Goal: Task Accomplishment & Management: Manage account settings

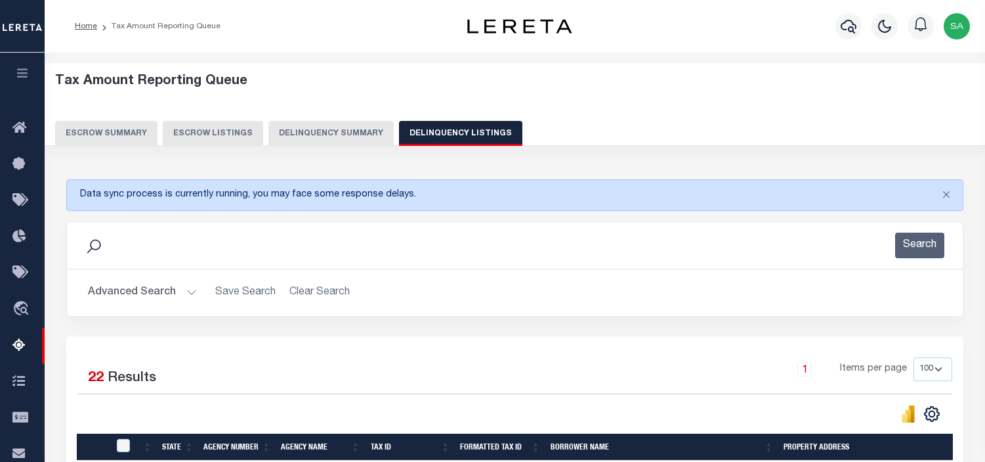
select select "100"
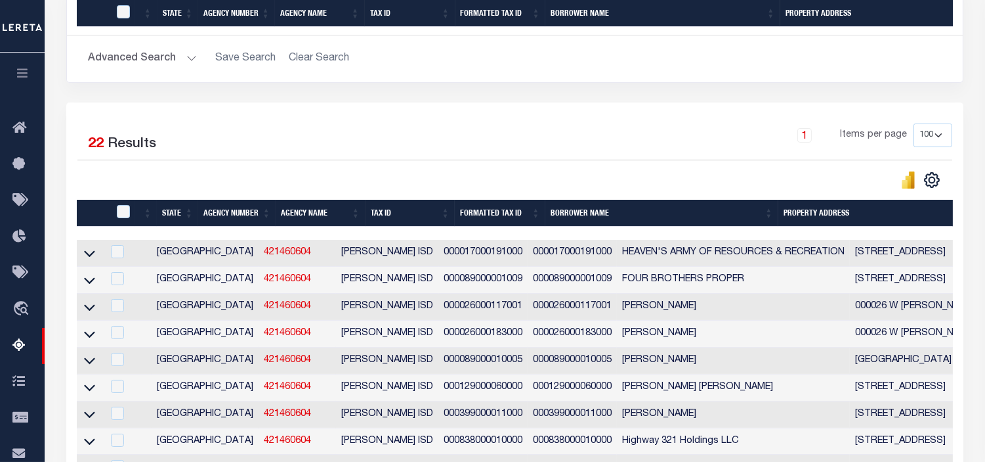
scroll to position [502, 0]
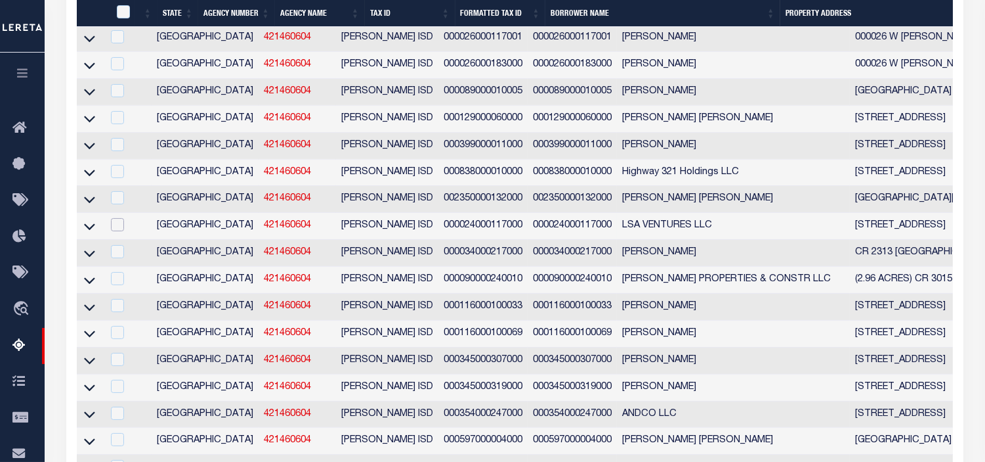
click at [119, 228] on input "checkbox" at bounding box center [117, 224] width 13 height 13
checkbox input "true"
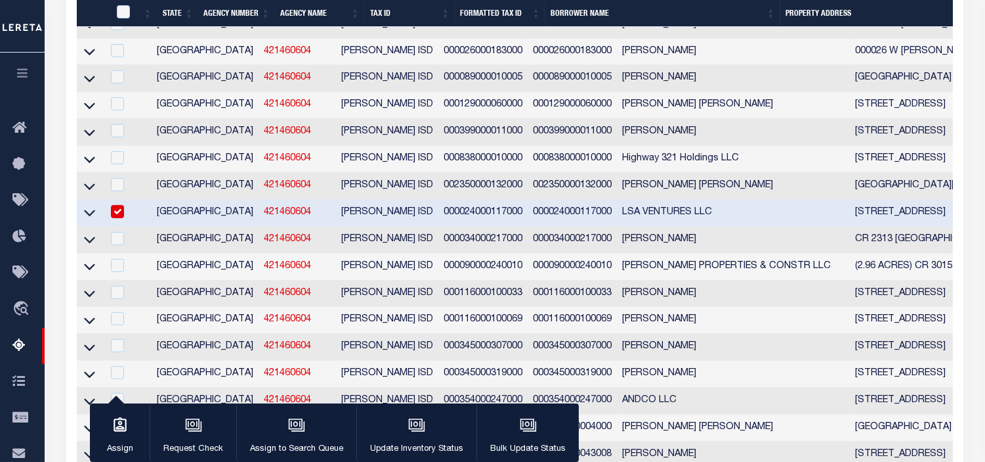
scroll to position [473, 0]
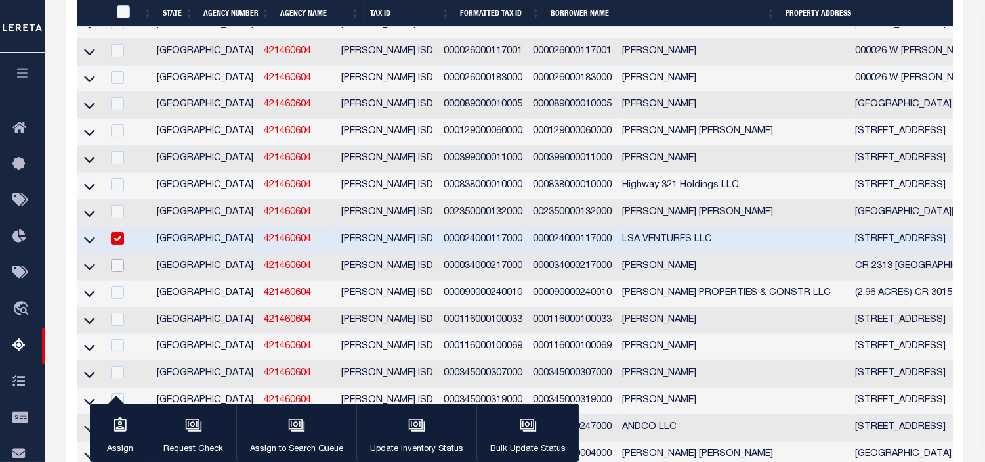
click at [120, 270] on input "checkbox" at bounding box center [117, 265] width 13 height 13
checkbox input "true"
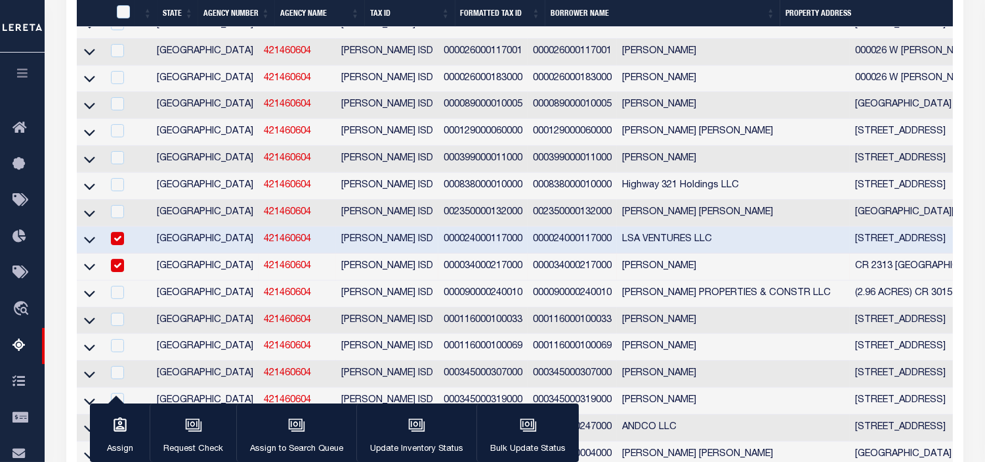
scroll to position [446, 0]
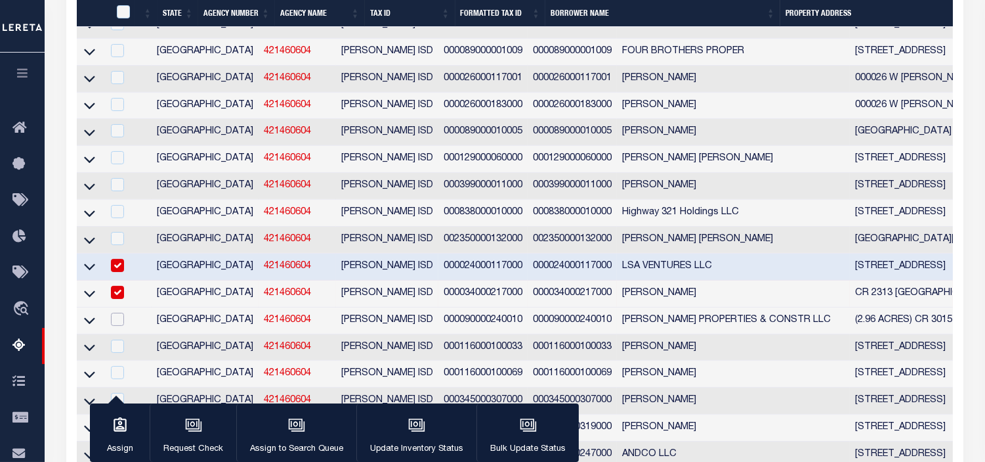
click at [116, 326] on input "checkbox" at bounding box center [117, 319] width 13 height 13
checkbox input "true"
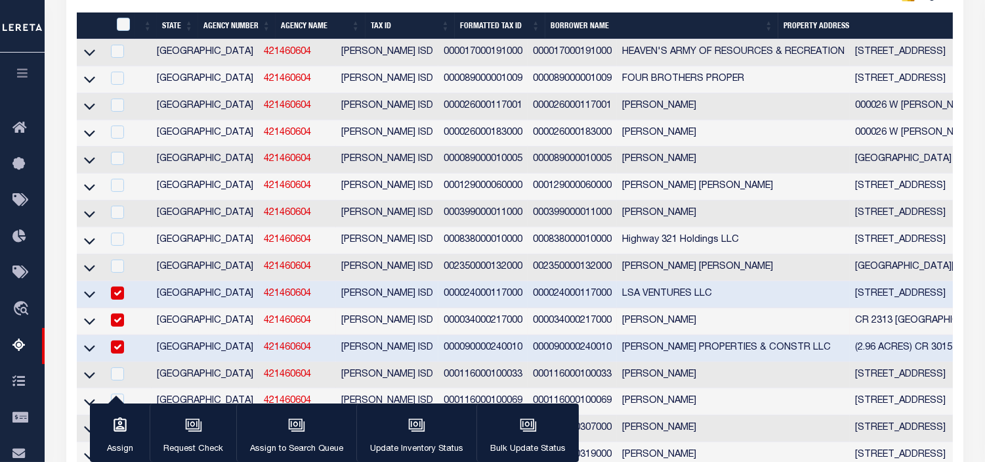
scroll to position [492, 0]
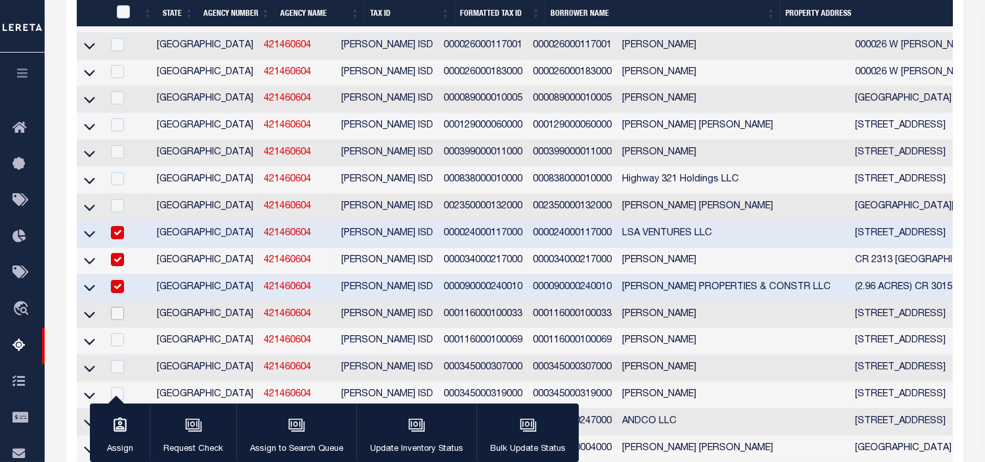
click at [116, 320] on input "checkbox" at bounding box center [117, 313] width 13 height 13
checkbox input "true"
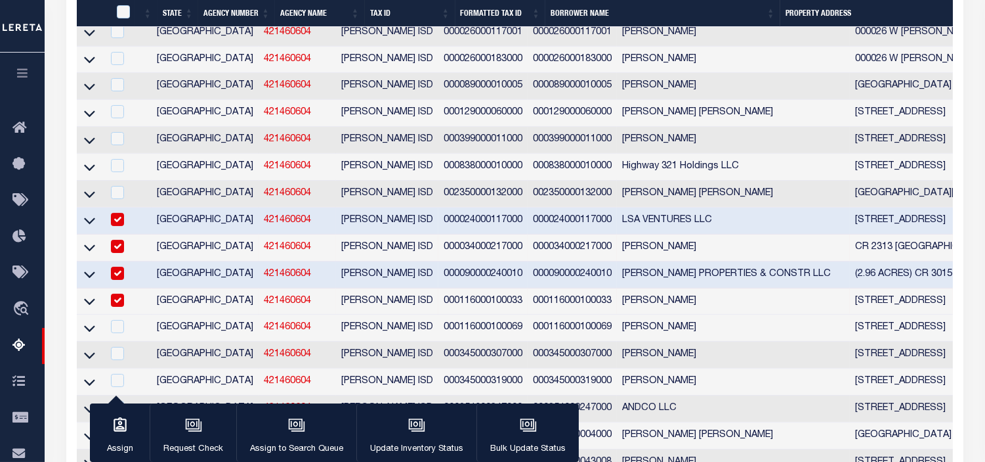
scroll to position [465, 0]
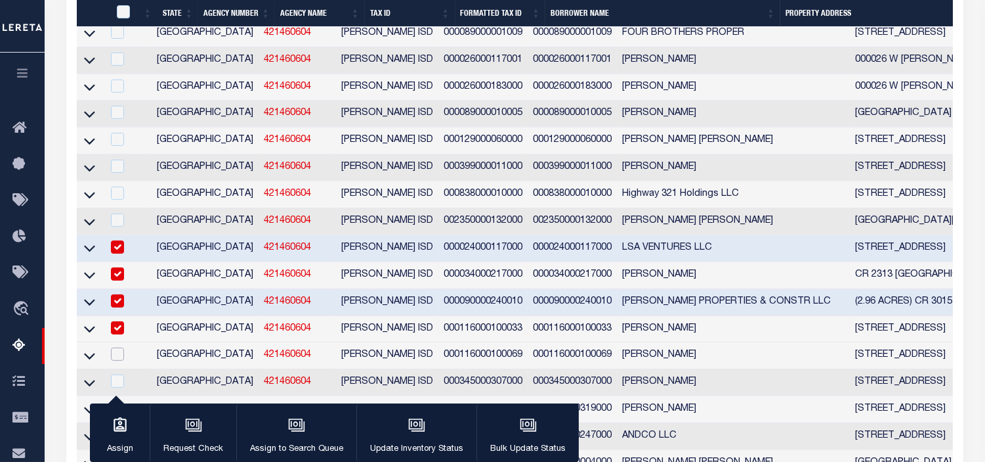
click at [116, 360] on input "checkbox" at bounding box center [117, 353] width 13 height 13
checkbox input "true"
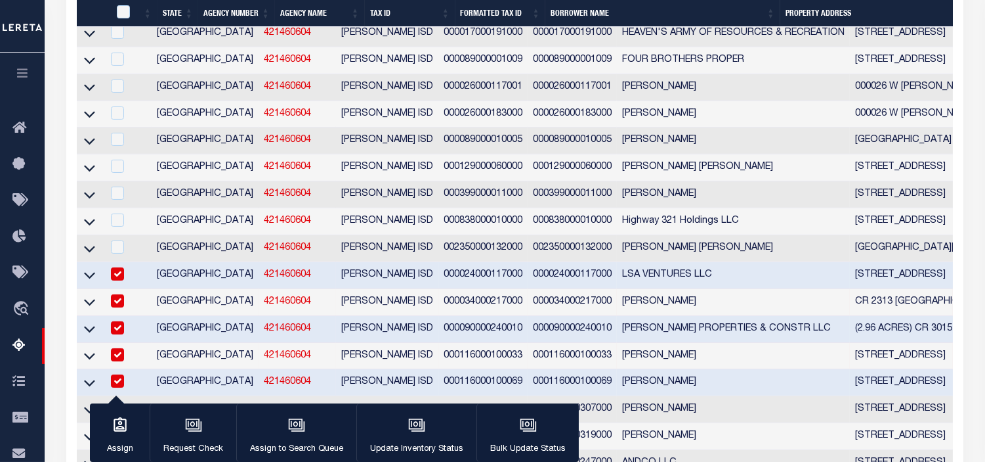
scroll to position [657, 0]
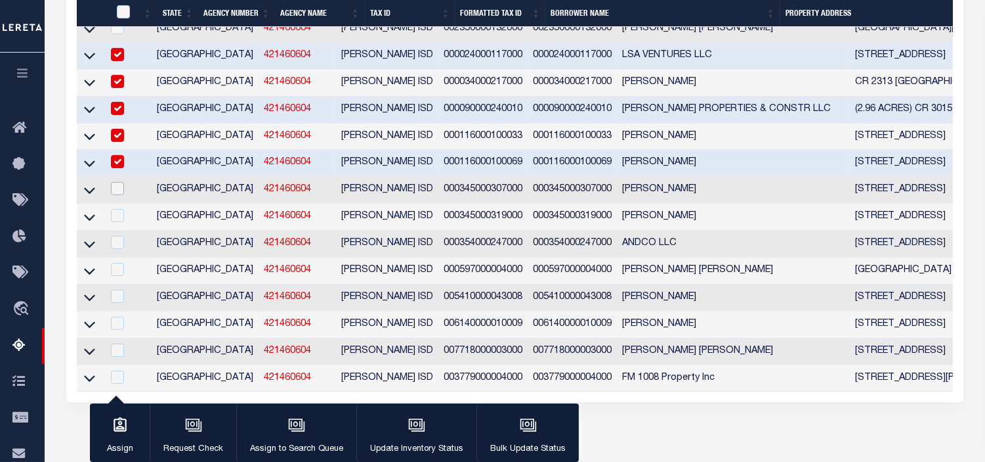
click at [119, 195] on input "checkbox" at bounding box center [117, 188] width 13 height 13
checkbox input "true"
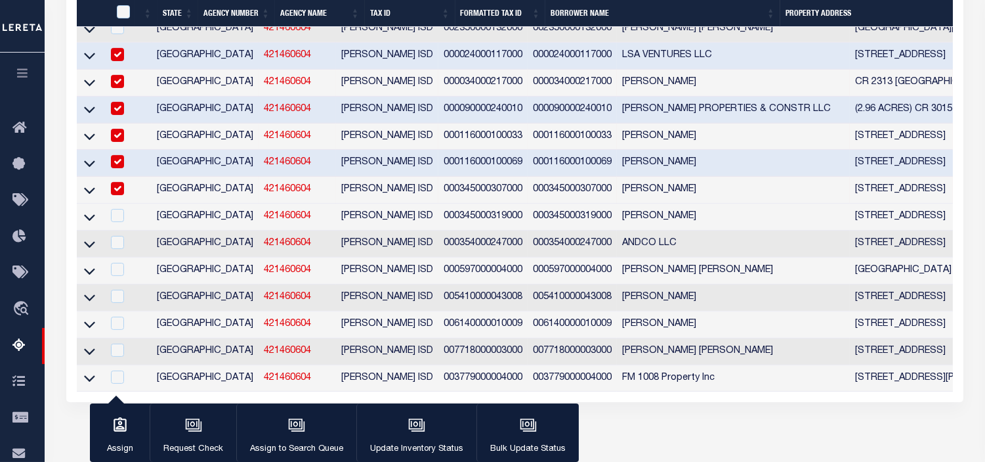
scroll to position [631, 0]
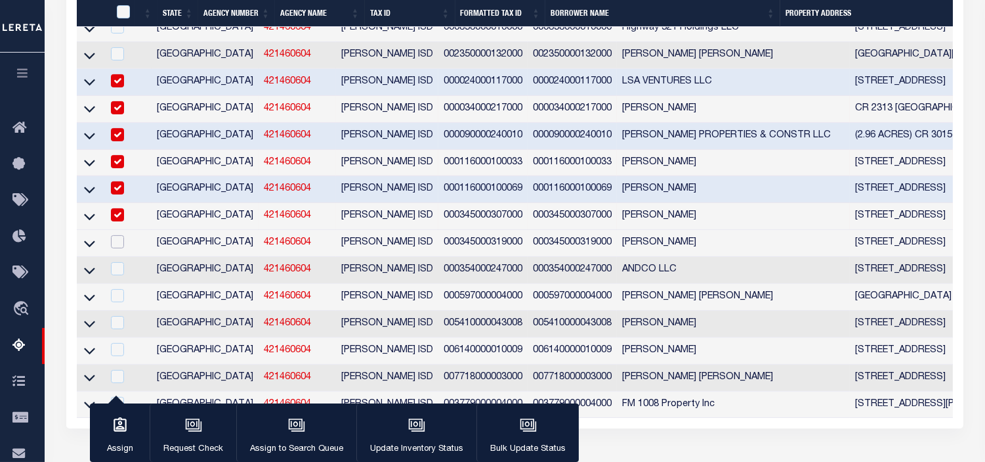
click at [117, 248] on input "checkbox" at bounding box center [117, 241] width 13 height 13
checkbox input "true"
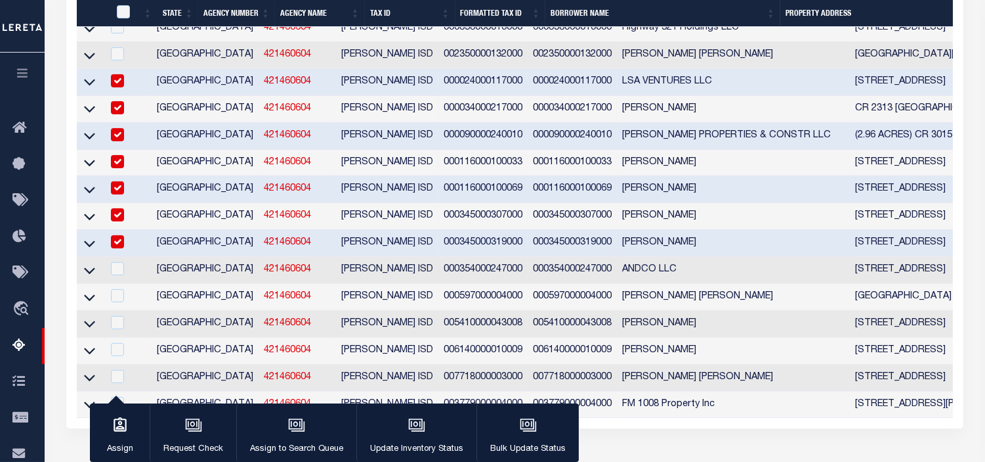
scroll to position [604, 0]
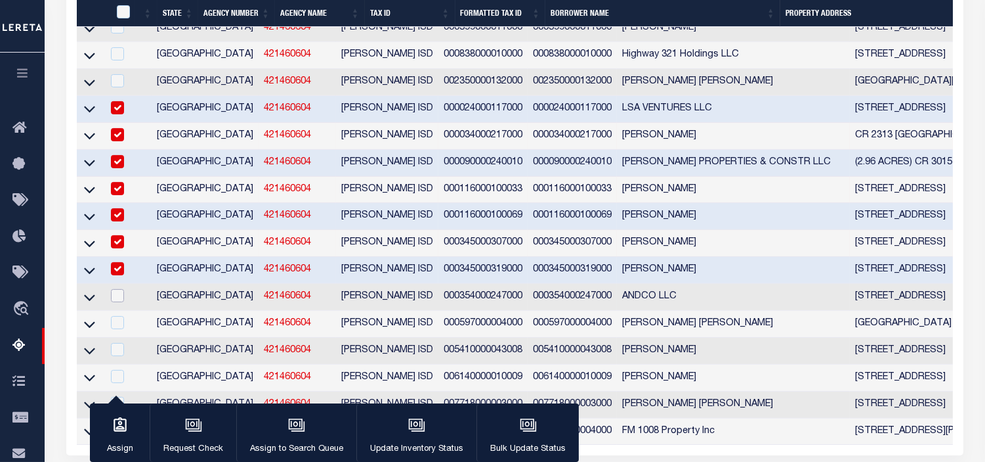
click at [118, 302] on input "checkbox" at bounding box center [117, 295] width 13 height 13
checkbox input "true"
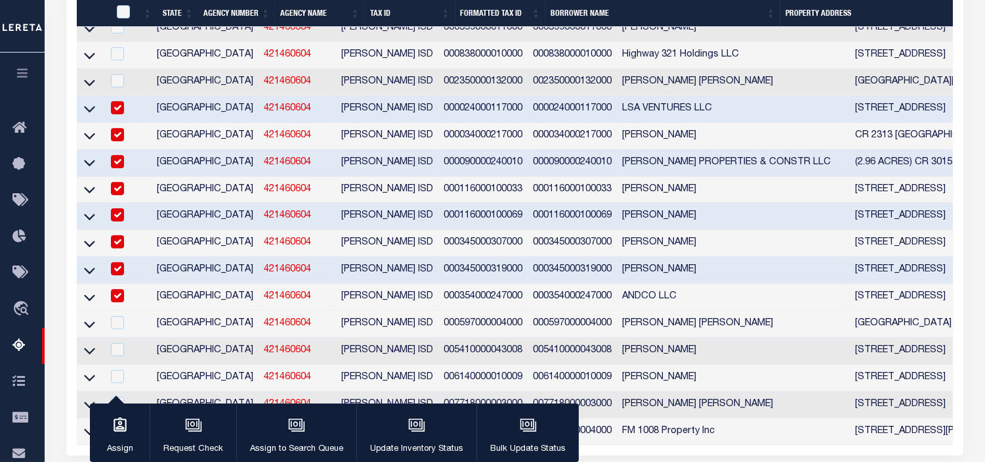
scroll to position [576, 0]
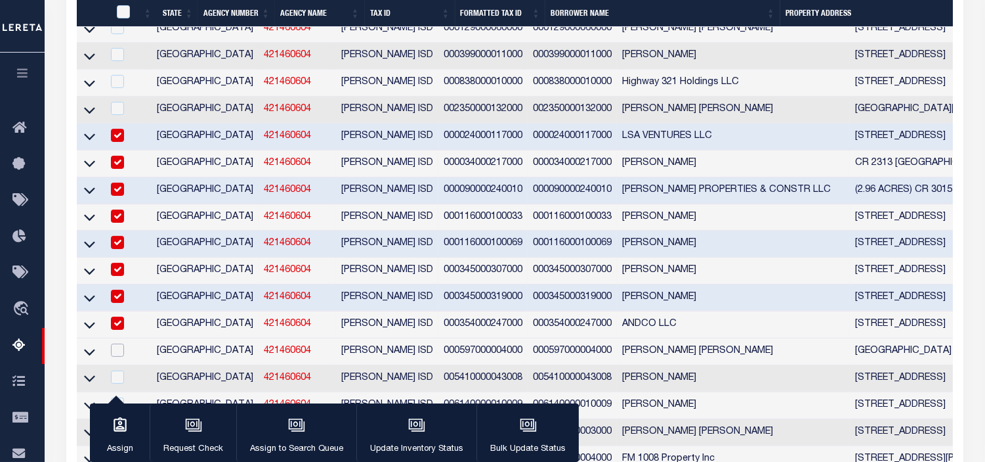
click at [112, 357] on input "checkbox" at bounding box center [117, 349] width 13 height 13
checkbox input "true"
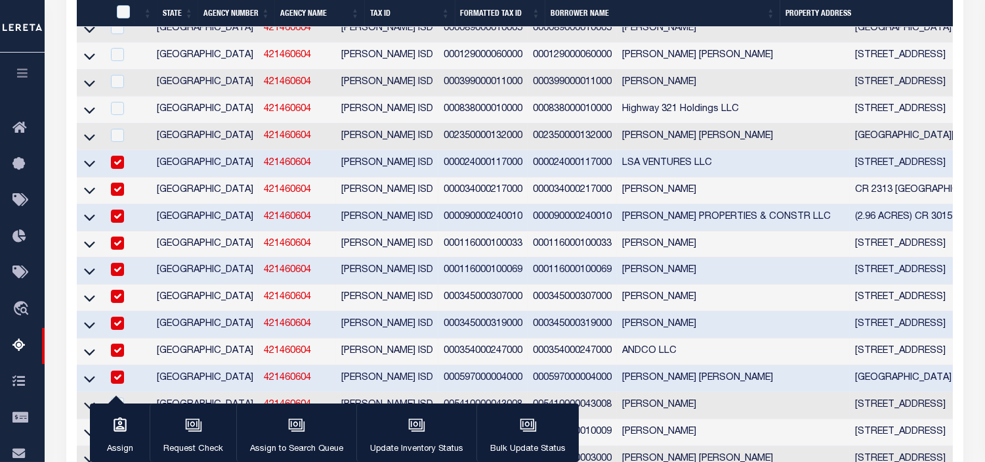
scroll to position [696, 0]
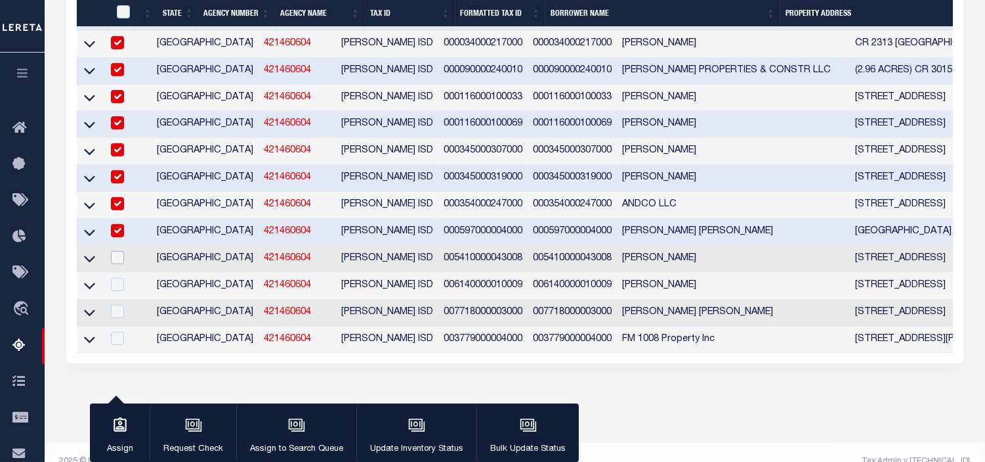
click at [118, 264] on input "checkbox" at bounding box center [117, 257] width 13 height 13
checkbox input "true"
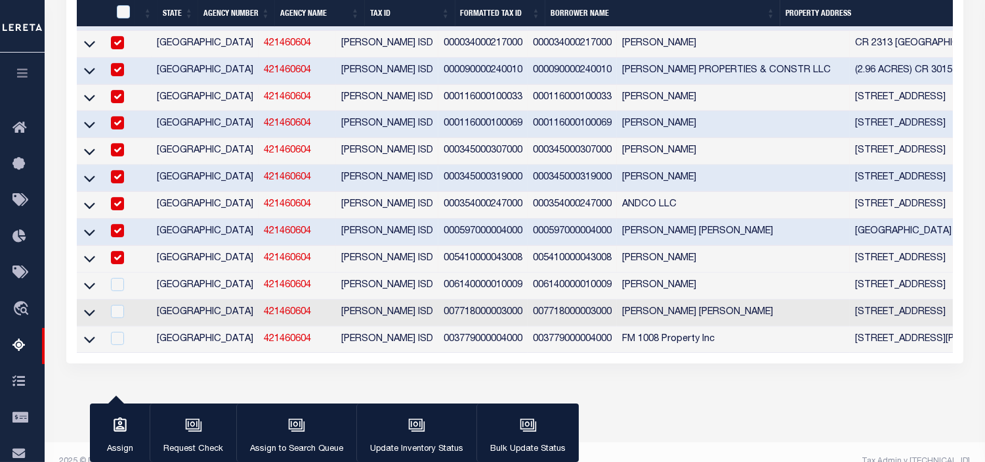
scroll to position [668, 0]
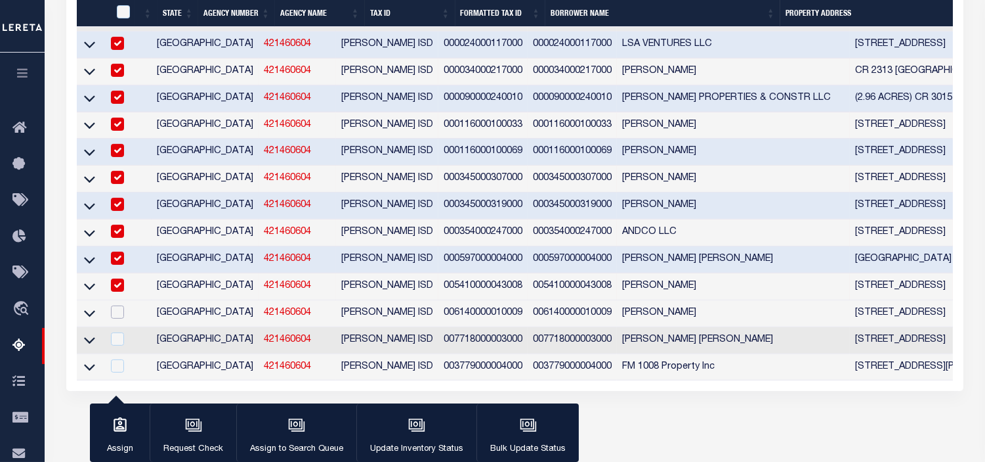
click at [115, 318] on input "checkbox" at bounding box center [117, 311] width 13 height 13
checkbox input "true"
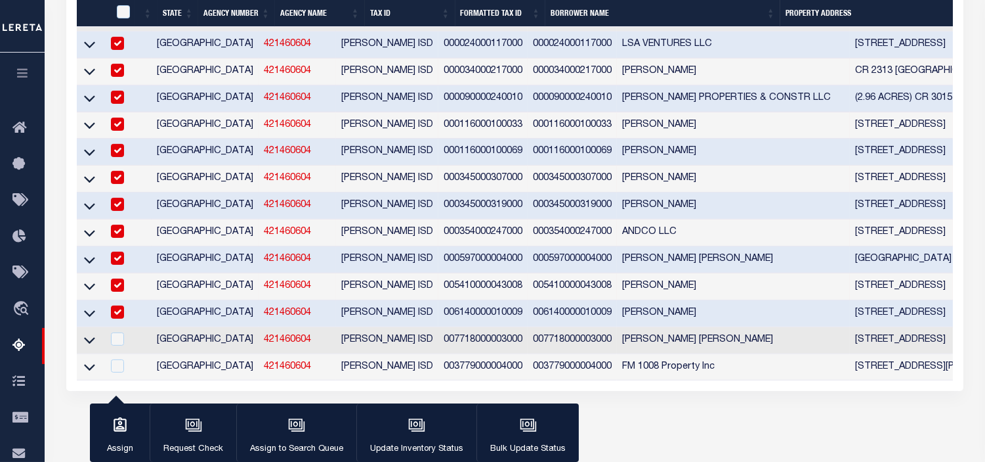
scroll to position [641, 0]
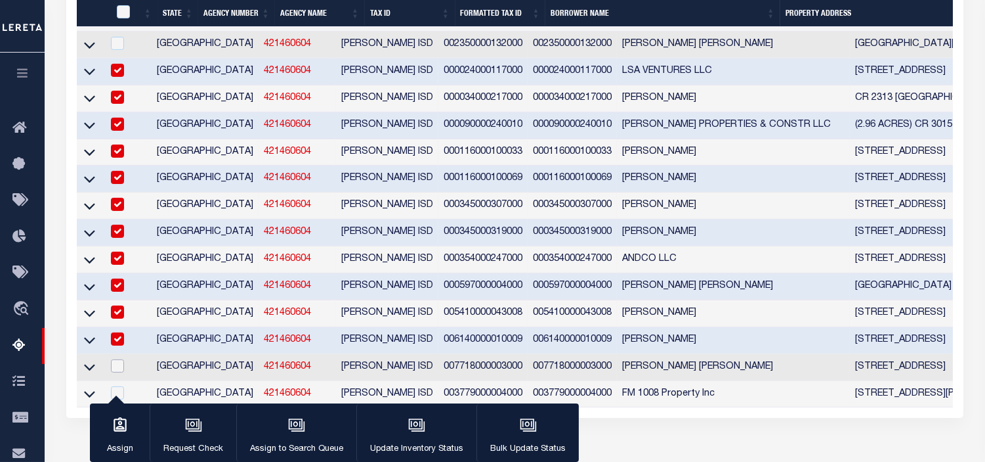
click at [117, 372] on input "checkbox" at bounding box center [117, 365] width 13 height 13
checkbox input "true"
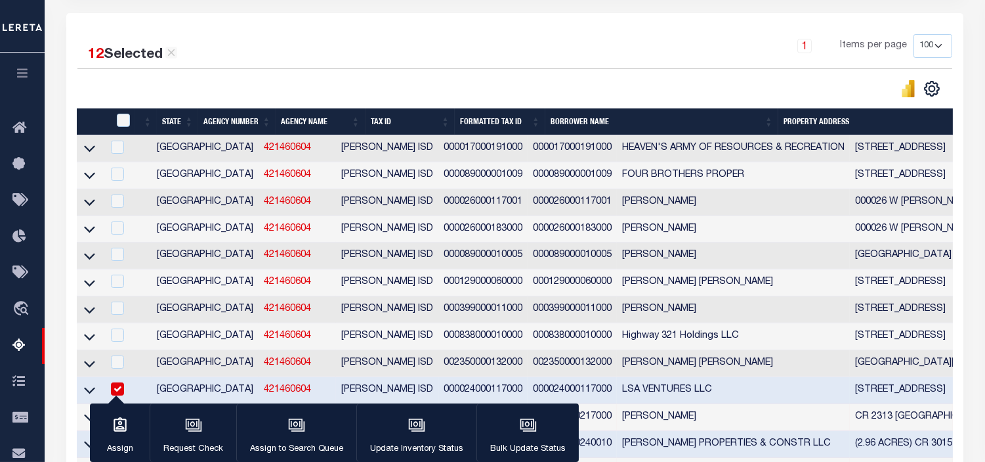
scroll to position [177, 0]
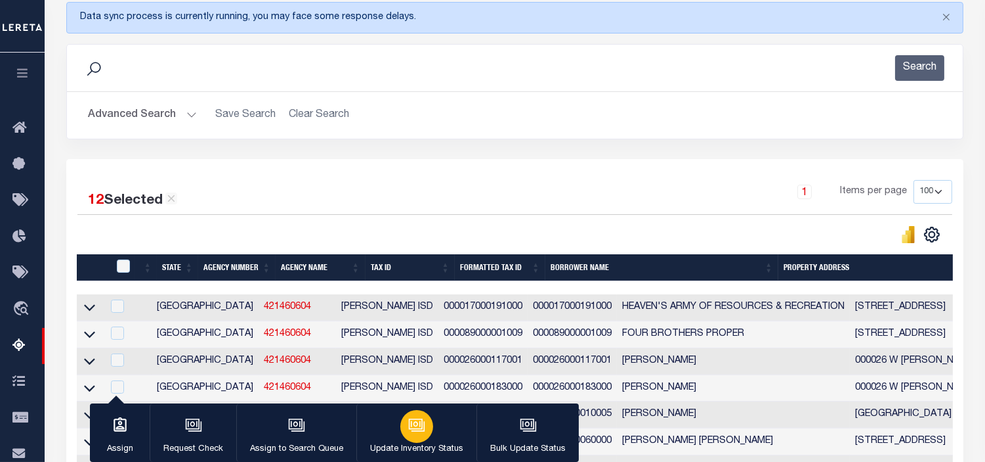
click at [420, 429] on icon "button" at bounding box center [416, 423] width 14 height 11
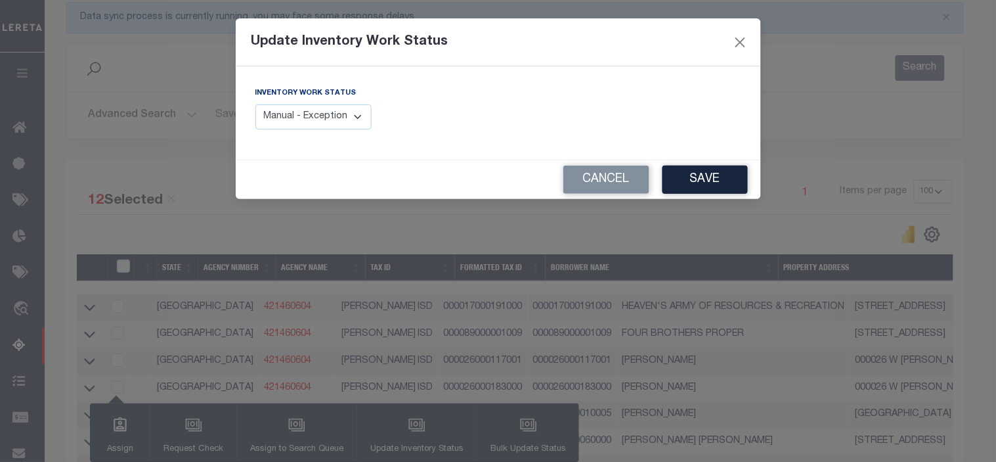
click at [355, 121] on select "Manual - Exception Pended - Awaiting Search Late Add Exception Completed" at bounding box center [313, 117] width 117 height 26
select select "4"
click at [255, 104] on select "Manual - Exception Pended - Awaiting Search Late Add Exception Completed" at bounding box center [313, 117] width 117 height 26
click at [708, 181] on button "Save" at bounding box center [704, 179] width 85 height 28
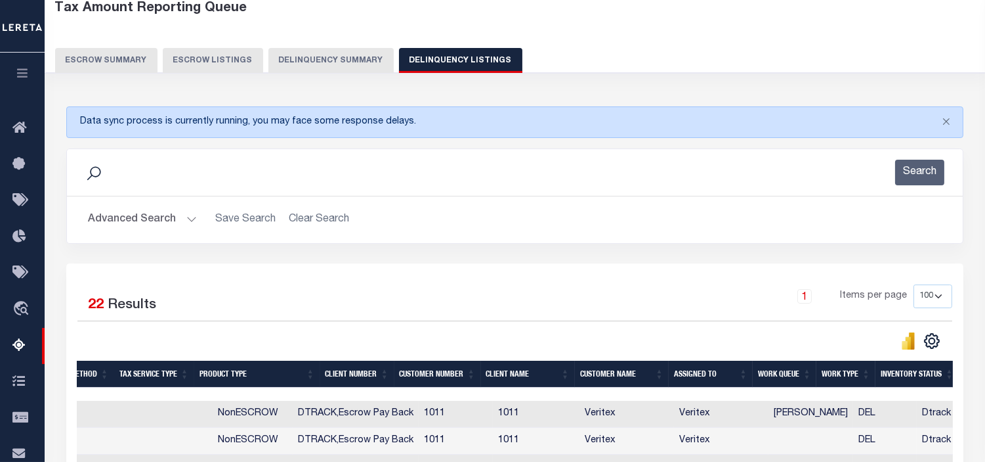
scroll to position [24, 0]
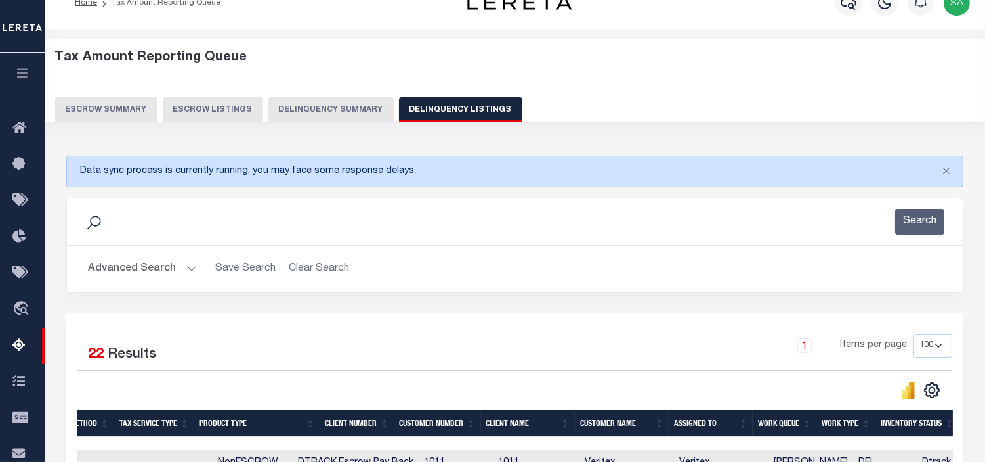
click at [278, 109] on button "Delinquency Summary" at bounding box center [331, 109] width 125 height 25
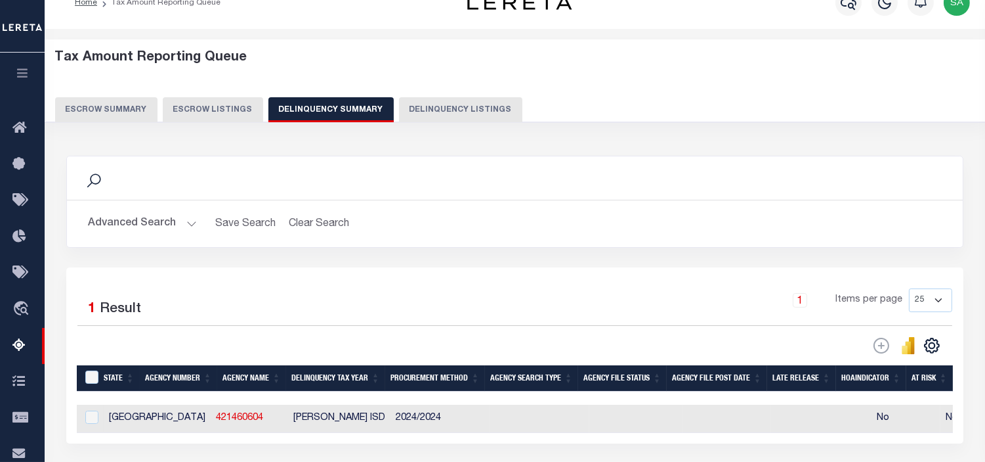
click at [189, 221] on button "Advanced Search" at bounding box center [142, 224] width 109 height 26
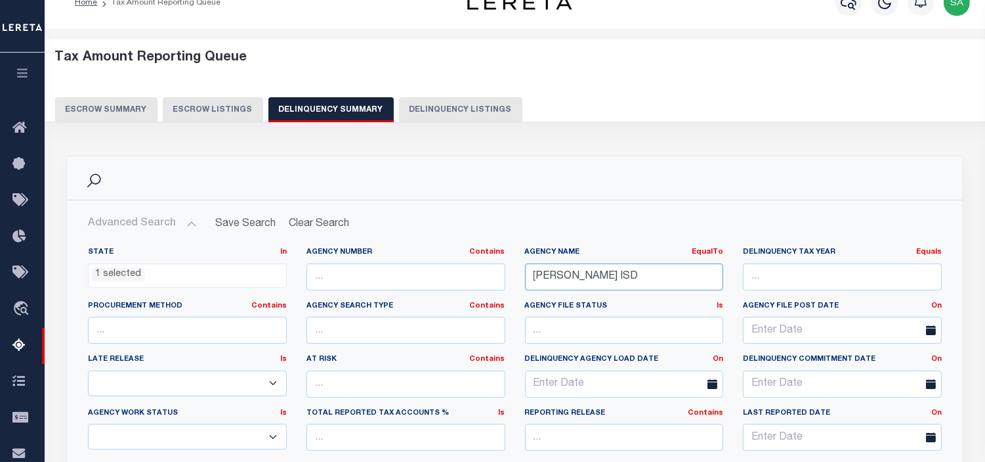
drag, startPoint x: 539, startPoint y: 283, endPoint x: 469, endPoint y: 291, distance: 70.7
click at [469, 291] on div "State In In AK AL AR AZ CA CO CT DC DE FL GA GU HI IA ID IL IN KS [GEOGRAPHIC_D…" at bounding box center [515, 381] width 874 height 268
paste input "SMITH COUNTY TAX OFFICE"
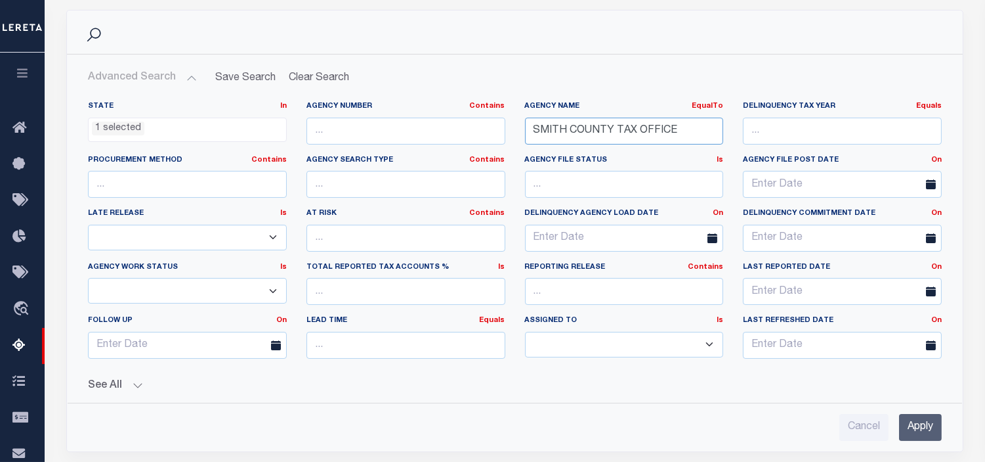
scroll to position [243, 0]
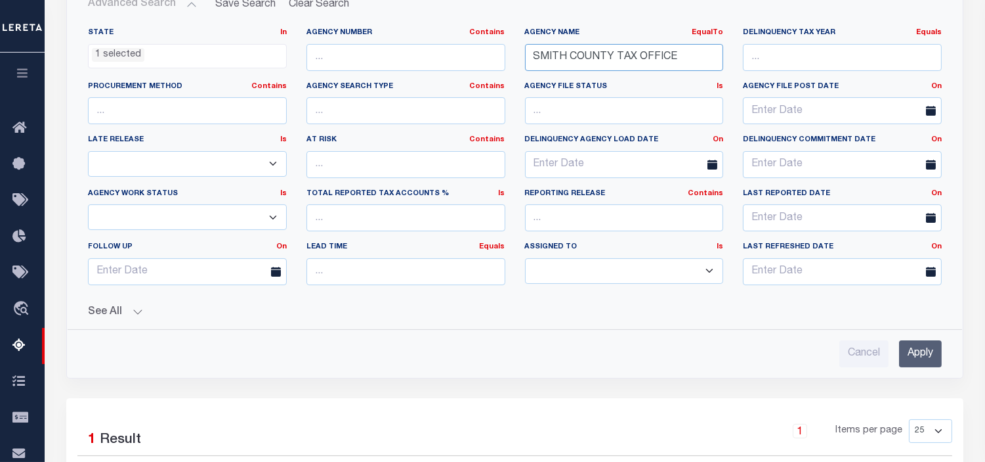
type input "SMITH COUNTY TAX OFFICE"
click at [918, 350] on input "Apply" at bounding box center [920, 353] width 43 height 27
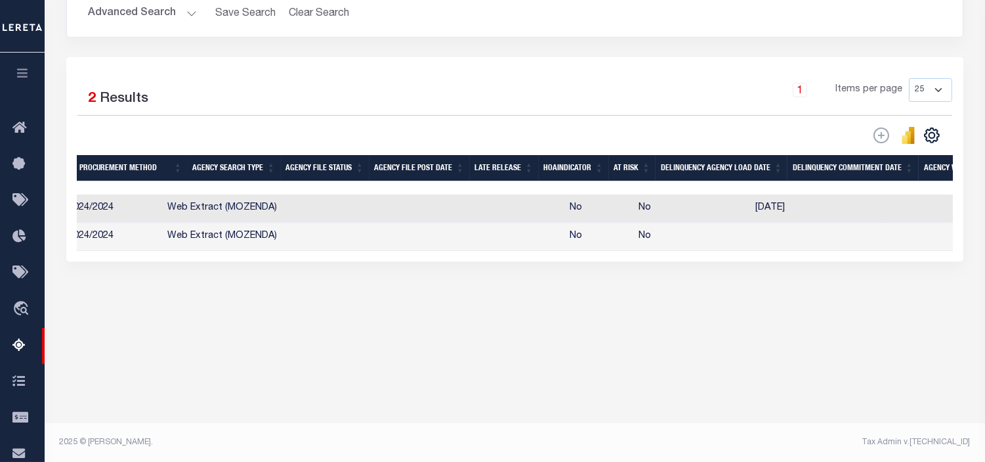
scroll to position [0, 77]
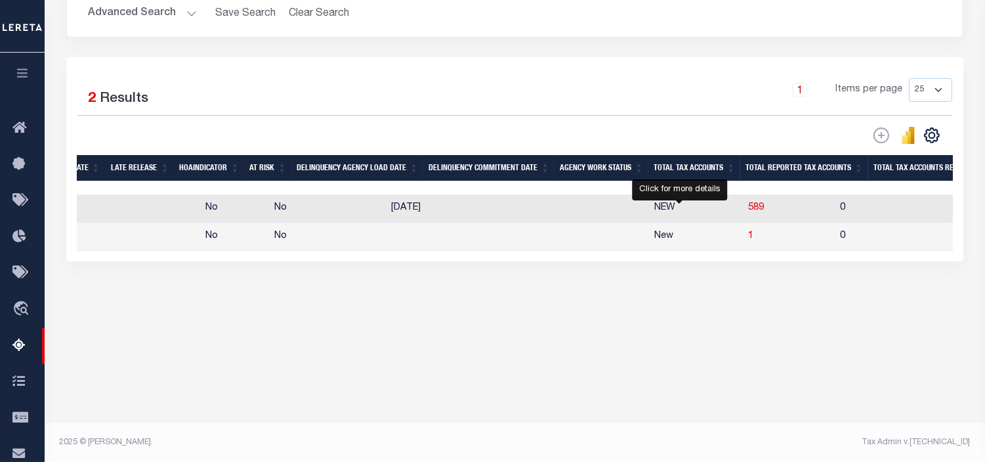
drag, startPoint x: 679, startPoint y: 210, endPoint x: 620, endPoint y: 250, distance: 71.4
click at [748, 210] on span "589" at bounding box center [756, 207] width 16 height 9
select select "100"
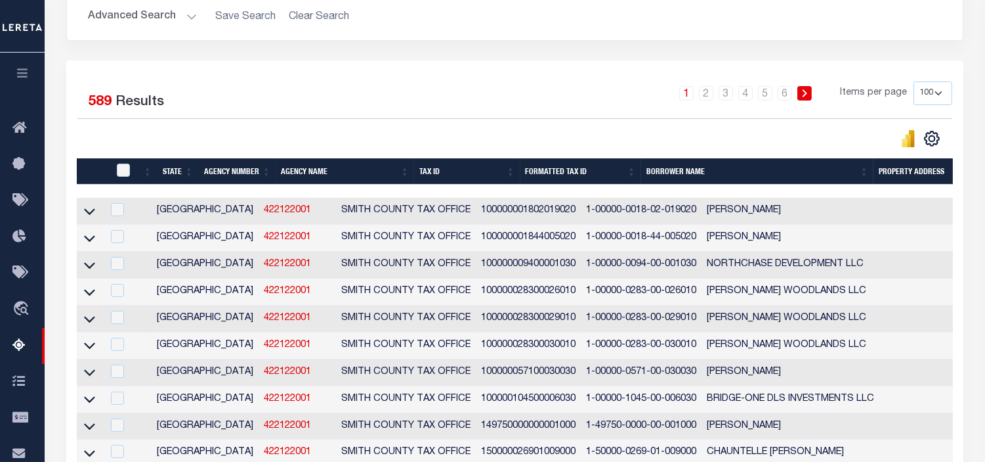
click at [936, 90] on select "10 25 50 100 500" at bounding box center [933, 93] width 39 height 24
select select "500"
click at [914, 81] on select "10 25 50 100 500" at bounding box center [933, 93] width 39 height 24
